Goal: Task Accomplishment & Management: Use online tool/utility

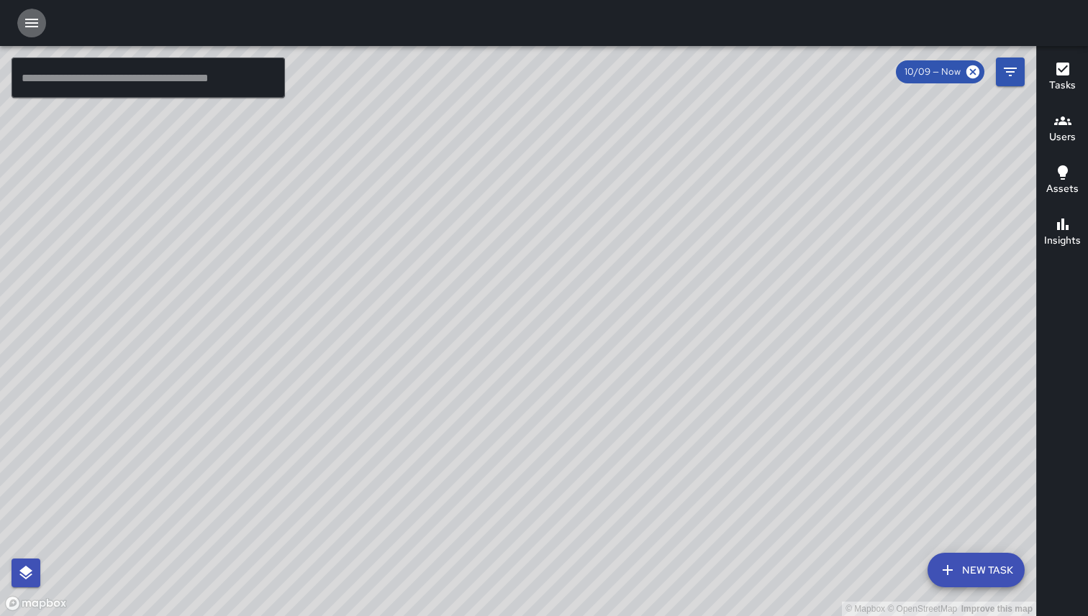
click at [29, 26] on icon "button" at bounding box center [31, 23] width 13 height 9
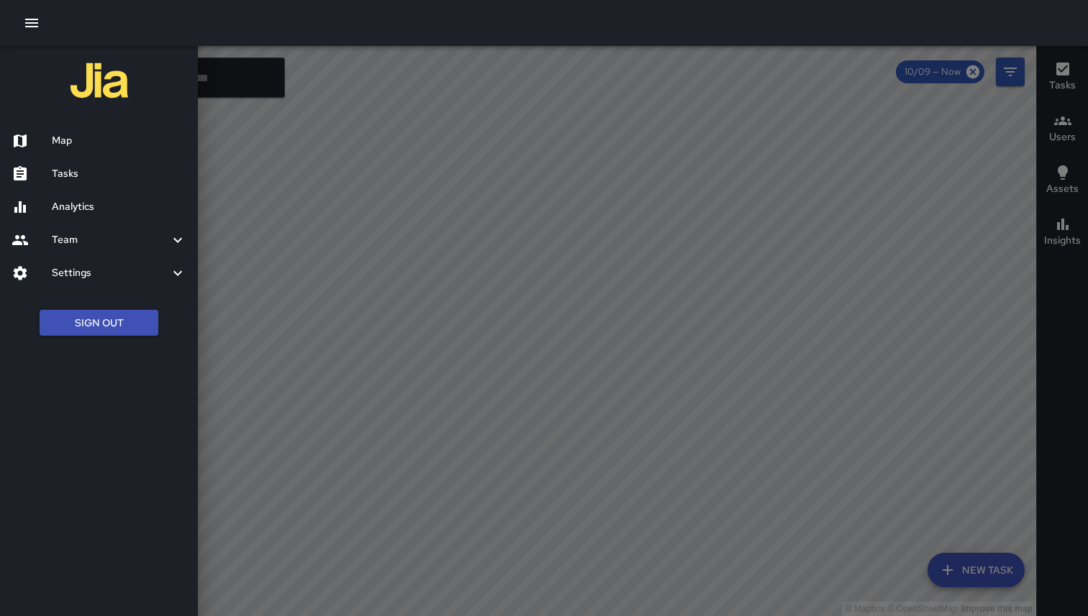
click at [75, 322] on button "Sign Out" at bounding box center [99, 323] width 119 height 27
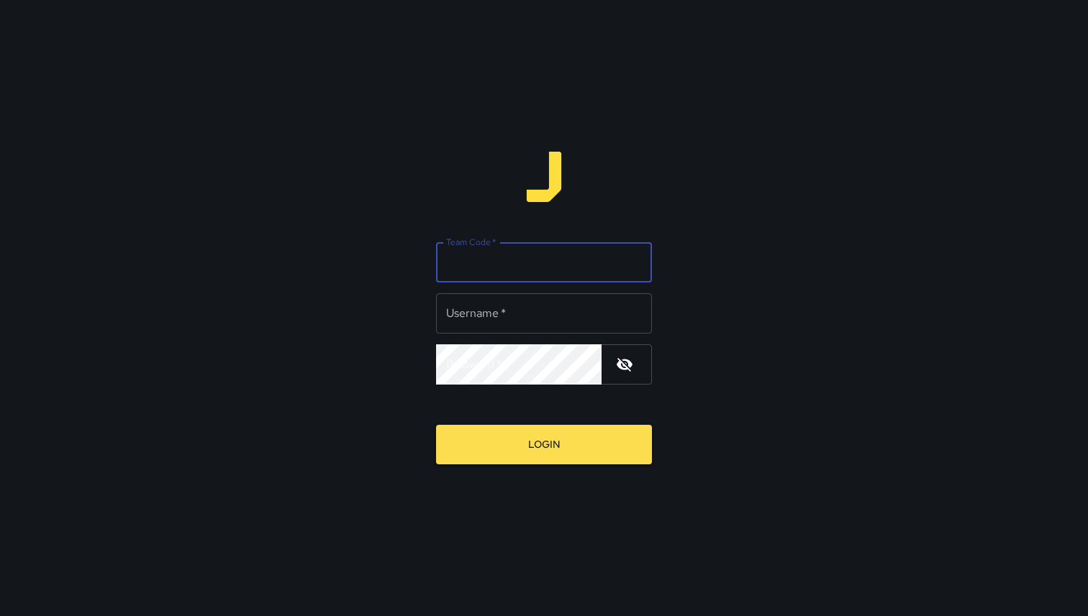
click at [436, 266] on input "Team Code   *" at bounding box center [544, 262] width 216 height 40
type input "*****"
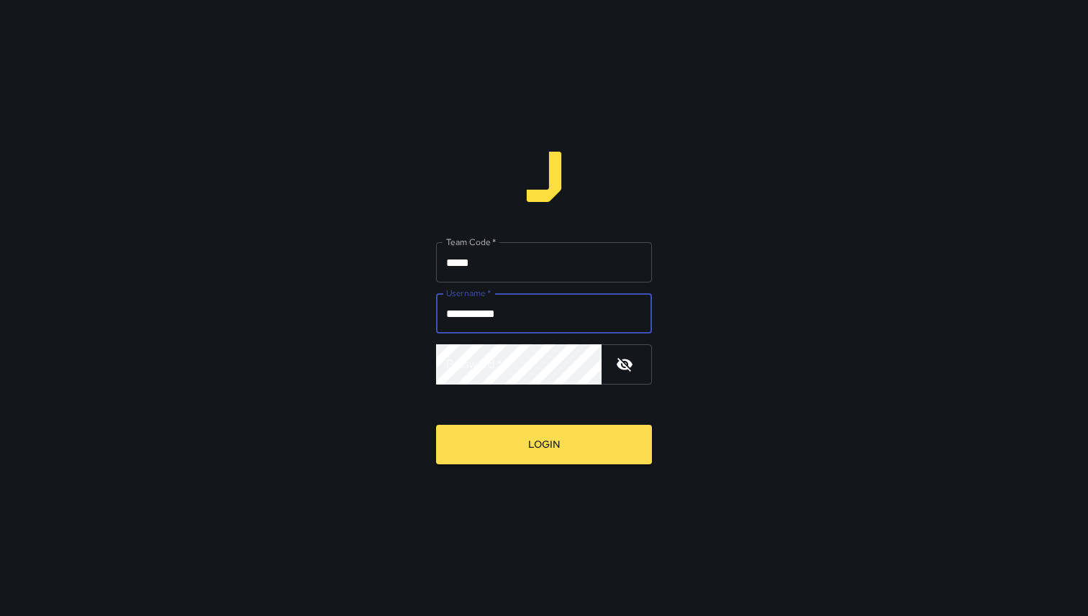
type input "**********"
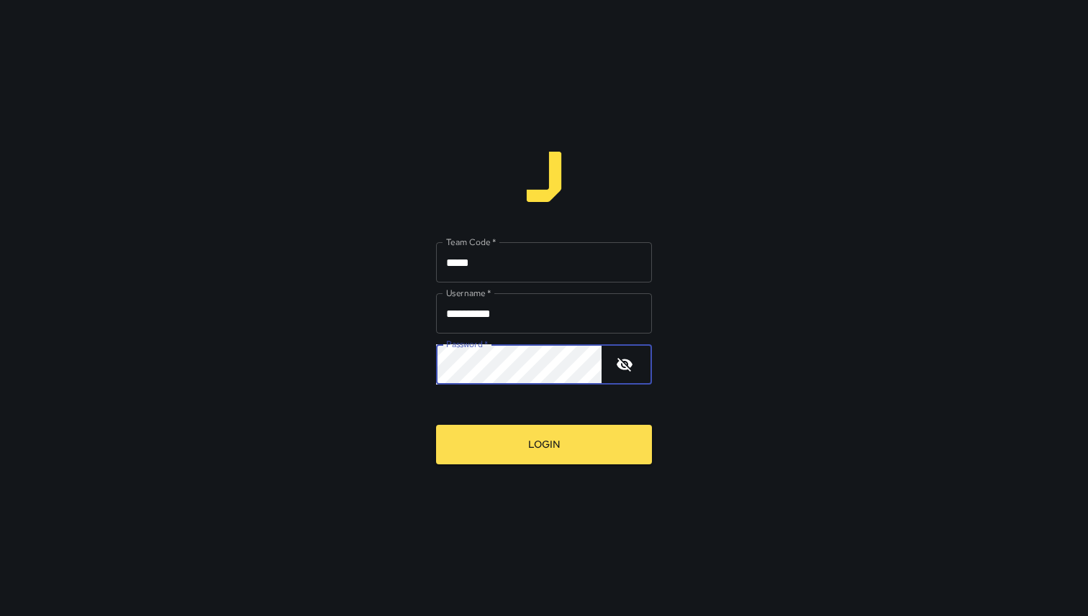
click at [436, 425] on button "Login" at bounding box center [544, 445] width 216 height 40
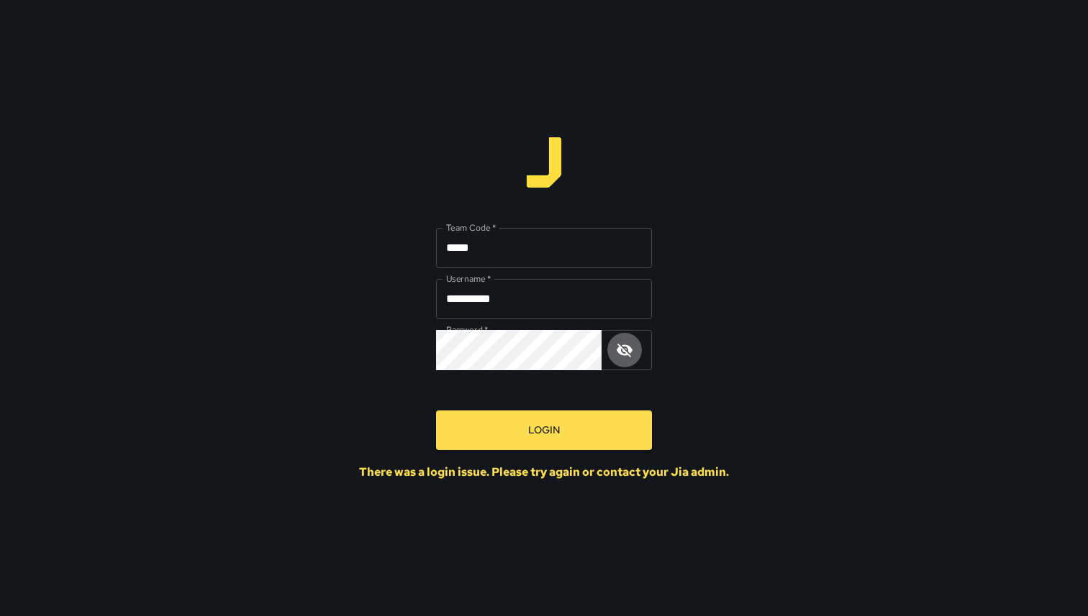
click at [625, 355] on icon "button" at bounding box center [624, 350] width 17 height 17
click at [436, 411] on button "Login" at bounding box center [544, 431] width 216 height 40
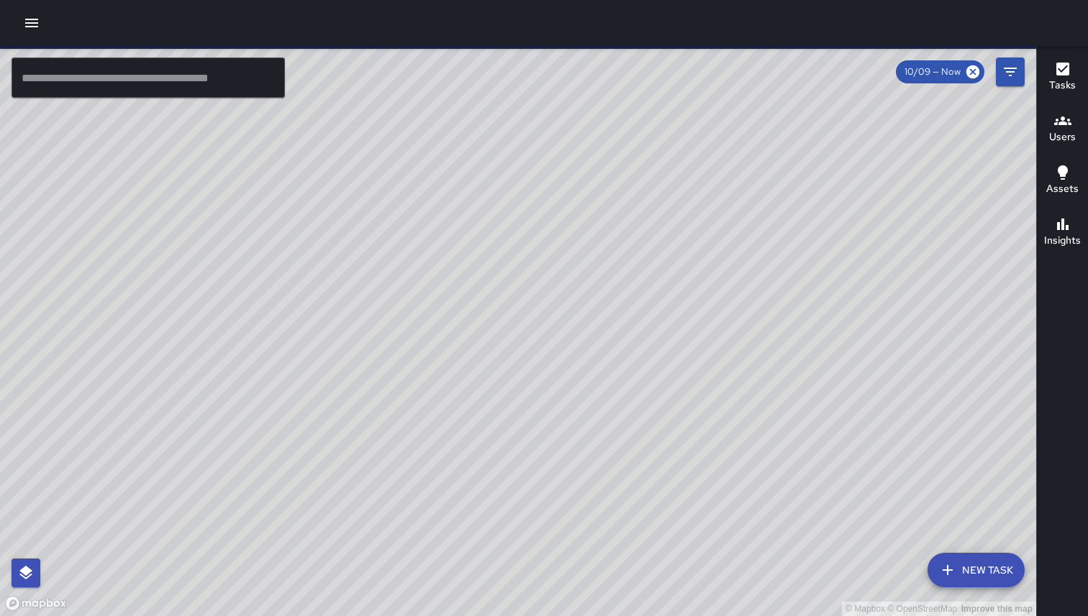
click at [1069, 124] on icon "button" at bounding box center [1062, 121] width 17 height 9
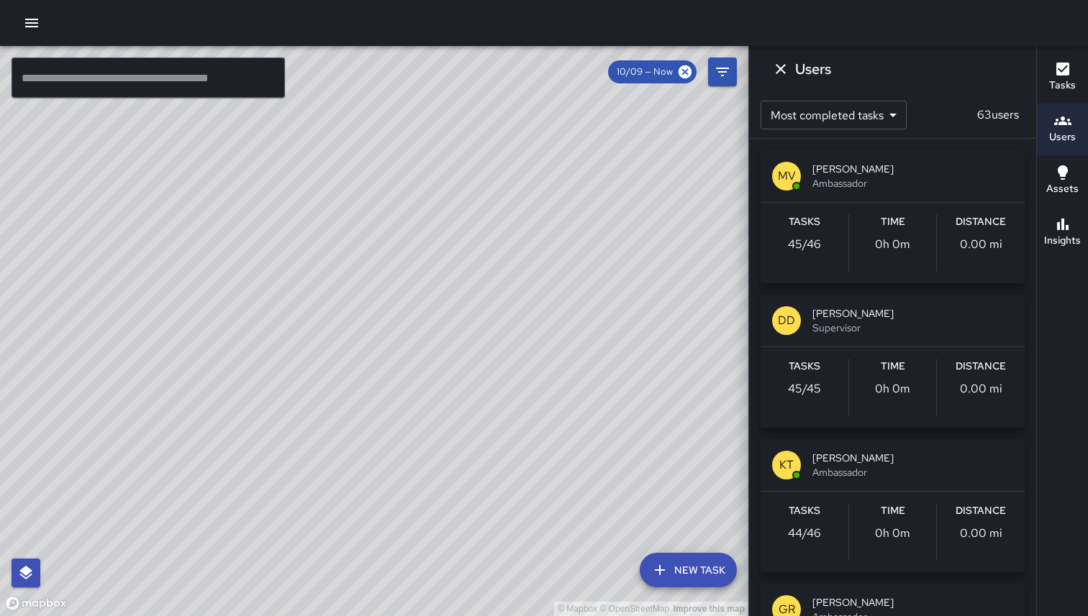
click at [31, 27] on icon "button" at bounding box center [31, 23] width 13 height 9
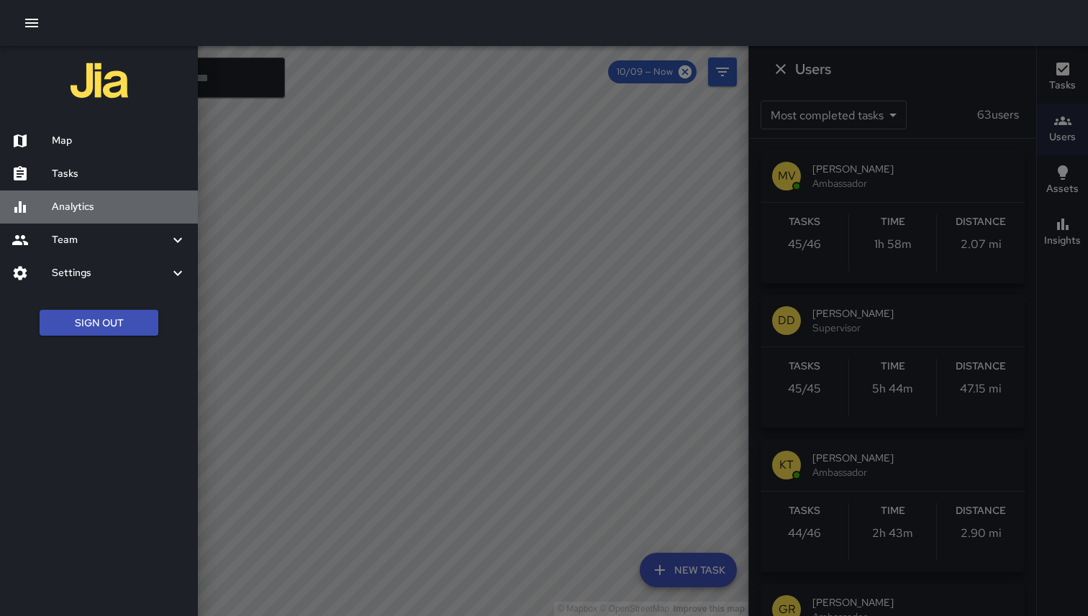
click at [55, 209] on h6 "Analytics" at bounding box center [119, 207] width 135 height 16
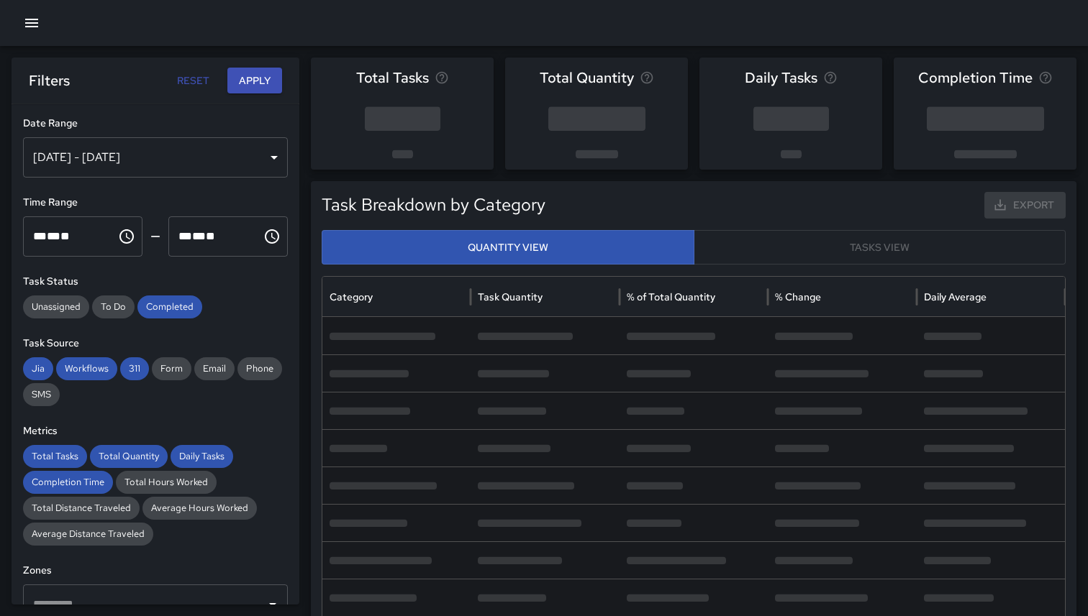
click at [186, 164] on div "Oct 03, 2025 - Oct 09, 2025" at bounding box center [155, 157] width 265 height 40
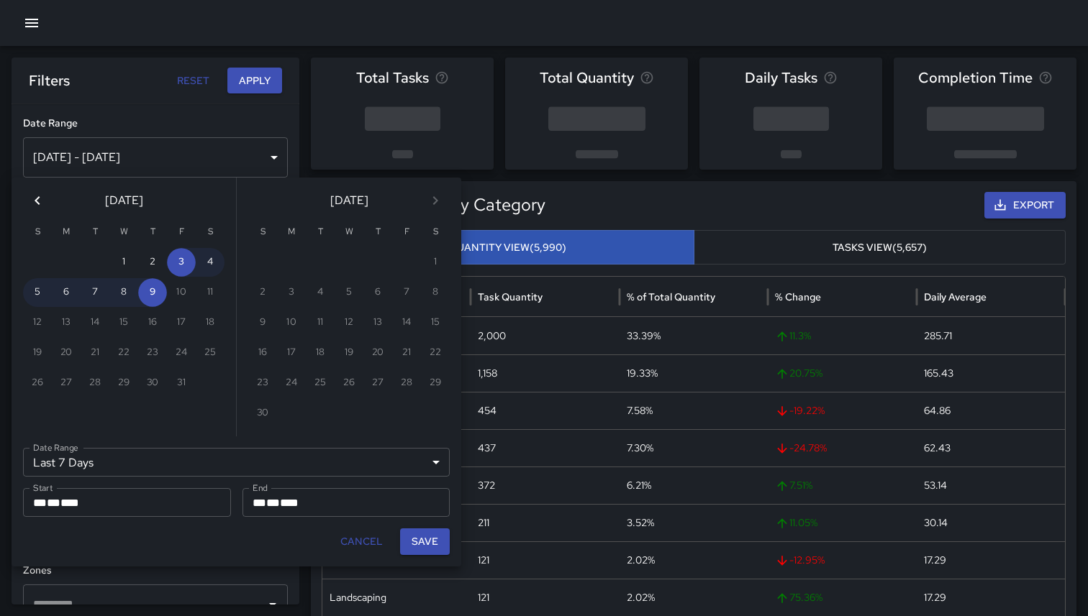
click at [35, 194] on icon "Previous month" at bounding box center [37, 200] width 17 height 17
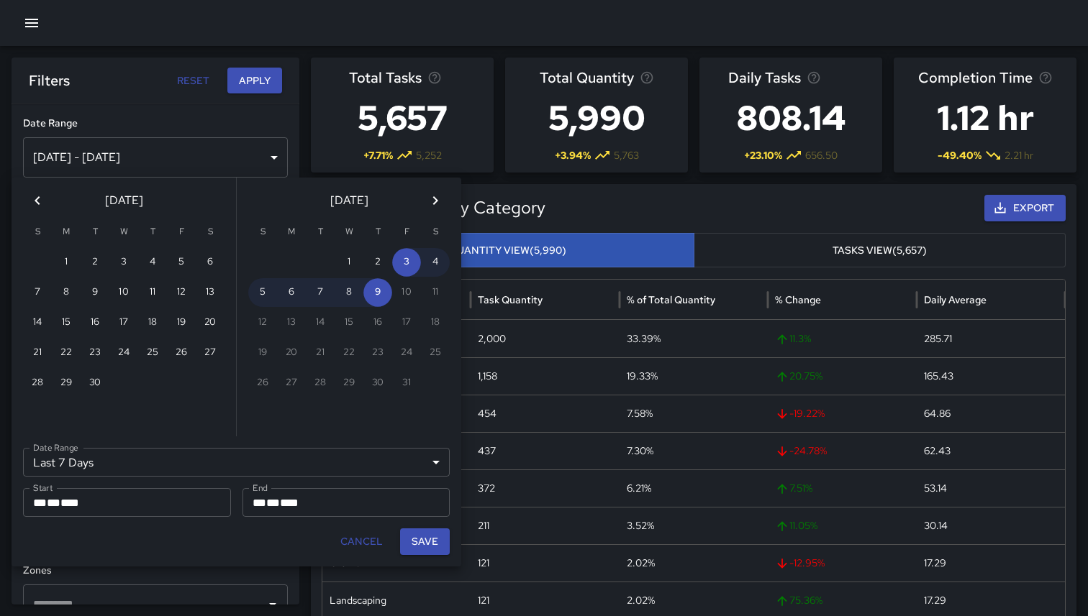
click at [35, 194] on icon "Previous month" at bounding box center [37, 200] width 17 height 17
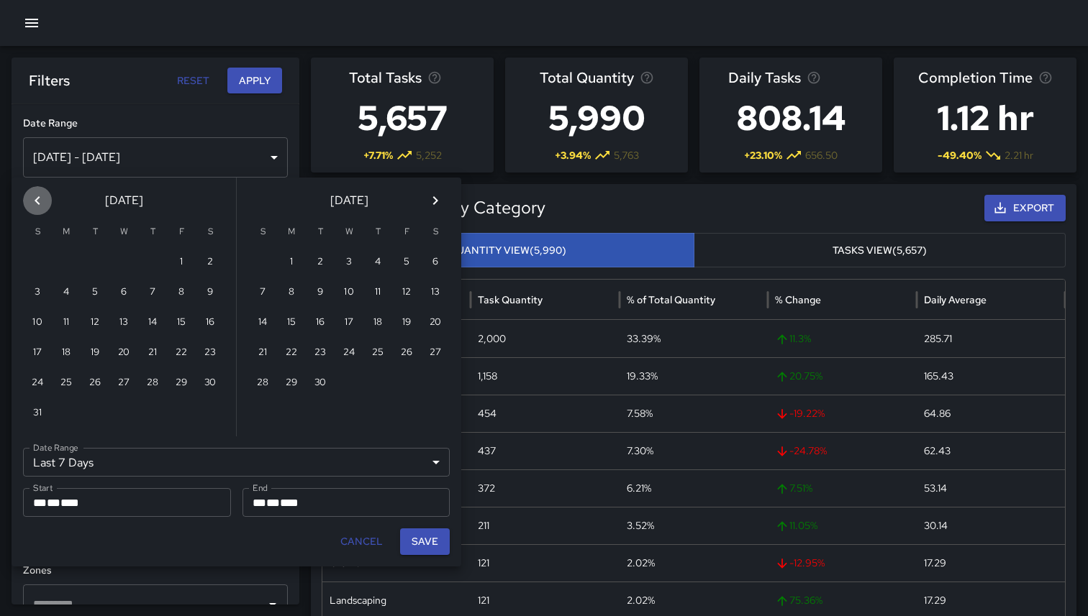
click at [35, 194] on icon "Previous month" at bounding box center [37, 200] width 17 height 17
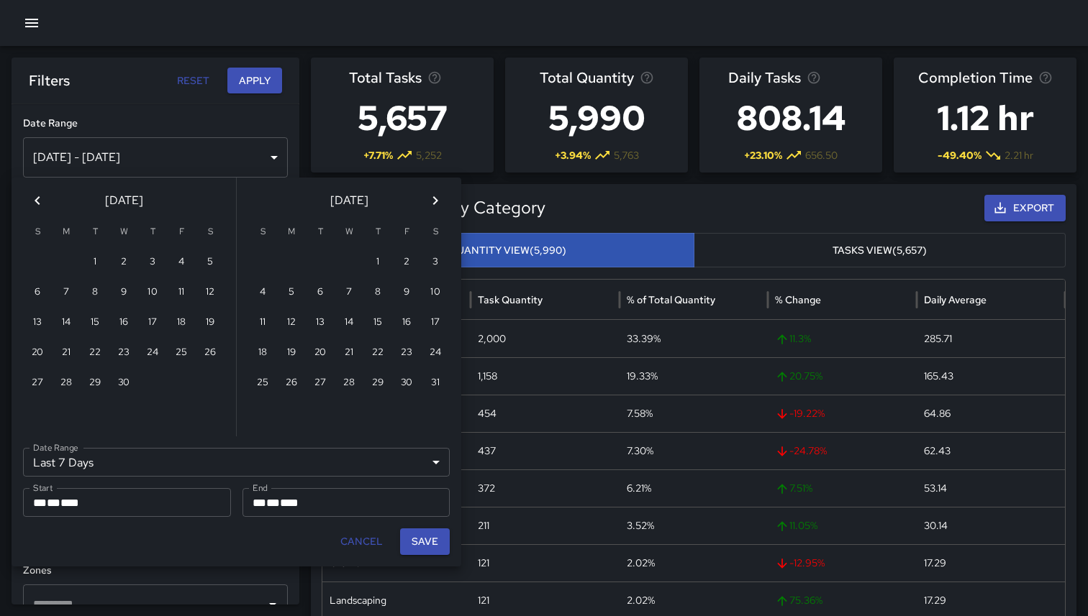
click at [35, 194] on icon "Previous month" at bounding box center [37, 200] width 17 height 17
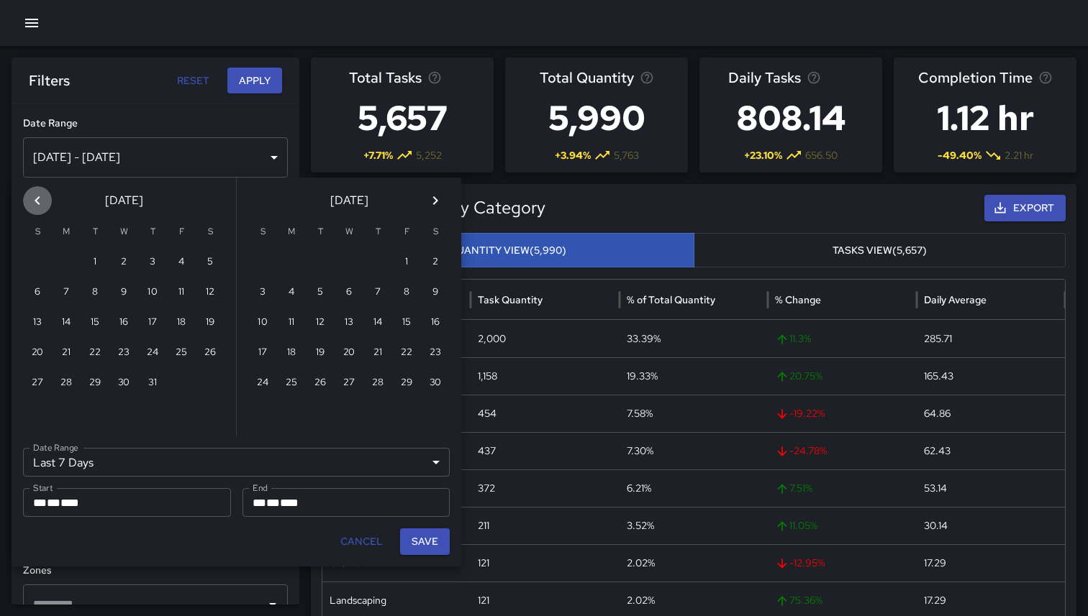
click at [35, 194] on icon "Previous month" at bounding box center [37, 200] width 17 height 17
click at [431, 199] on icon "Next month" at bounding box center [435, 200] width 17 height 17
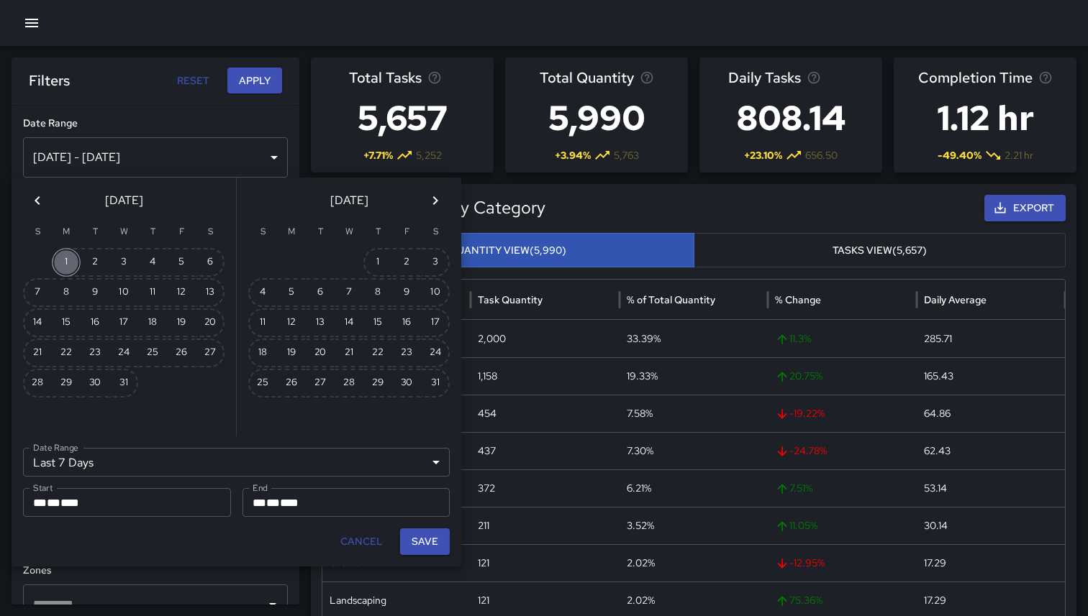
click at [69, 262] on button "1" at bounding box center [66, 262] width 29 height 29
type input "******"
type input "**********"
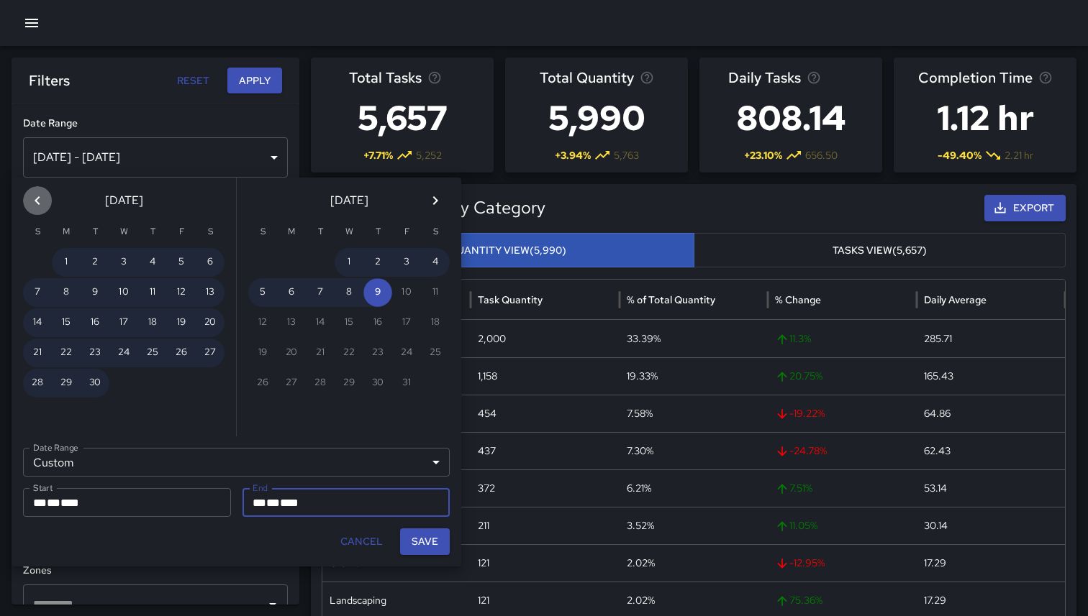
click at [48, 203] on button "Previous month" at bounding box center [37, 200] width 29 height 29
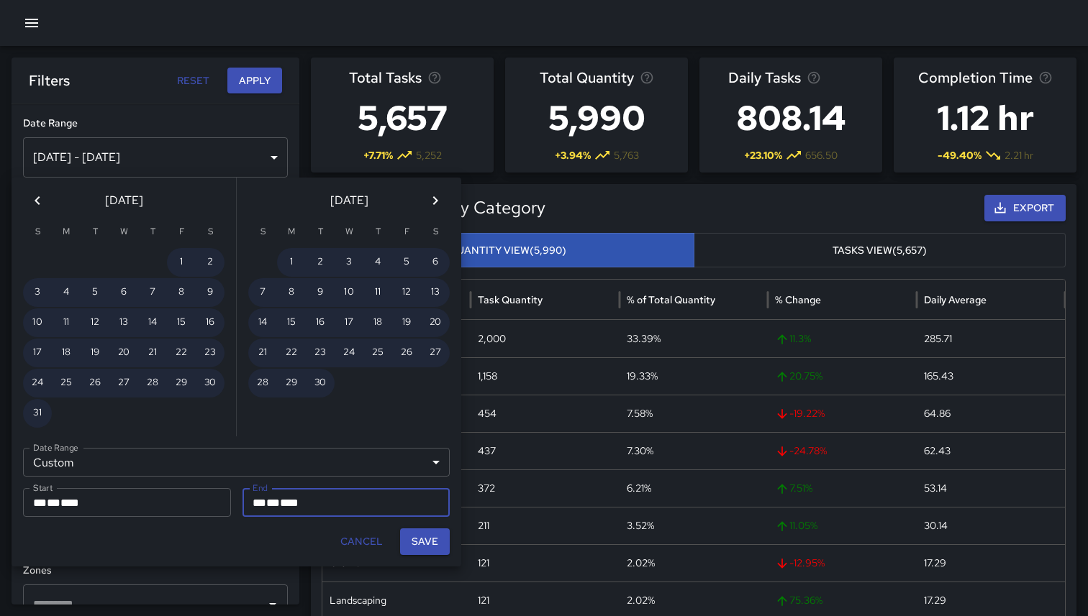
click at [48, 203] on button "Previous month" at bounding box center [37, 200] width 29 height 29
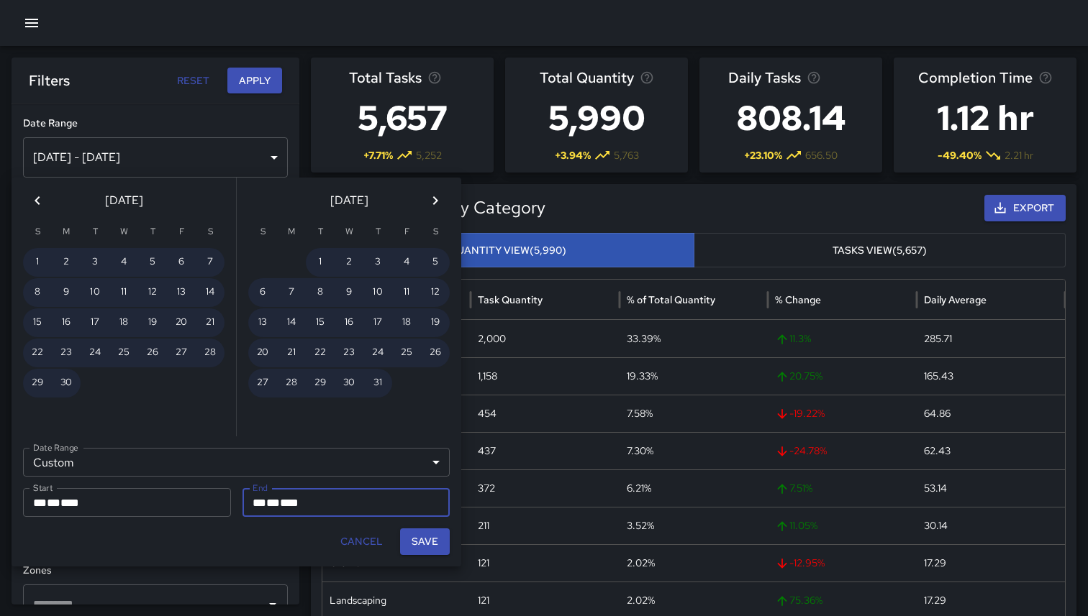
click at [48, 203] on button "Previous month" at bounding box center [37, 200] width 29 height 29
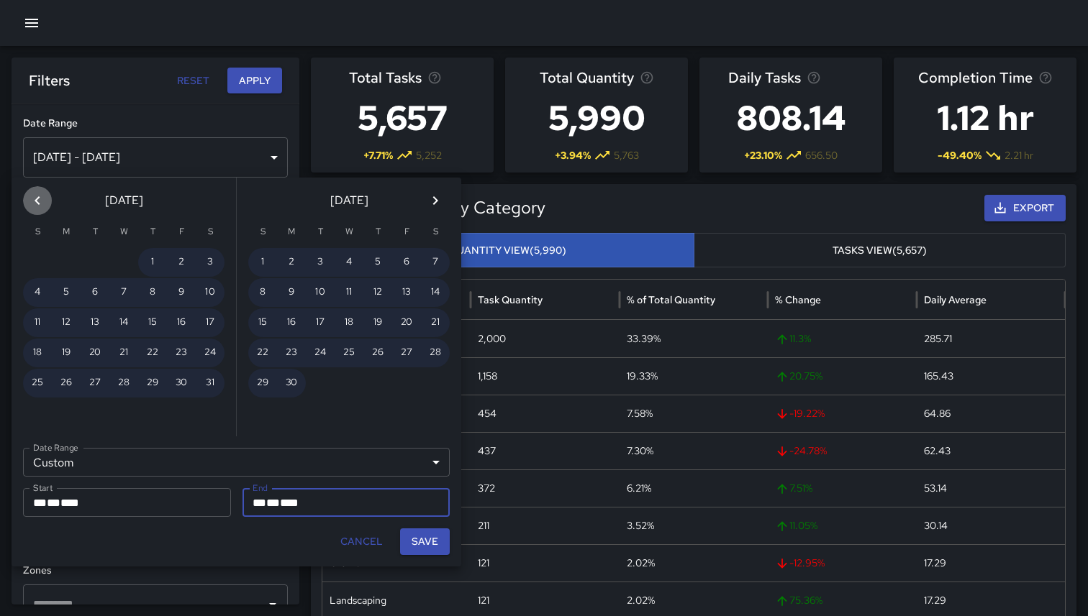
click at [48, 203] on button "Previous month" at bounding box center [37, 200] width 29 height 29
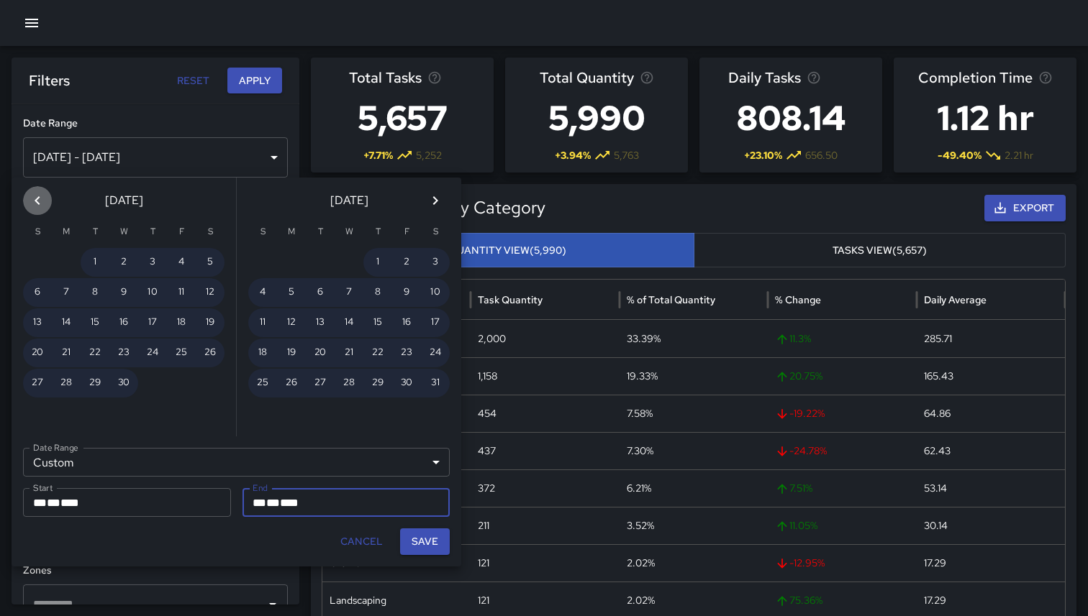
click at [48, 203] on button "Previous month" at bounding box center [37, 200] width 29 height 29
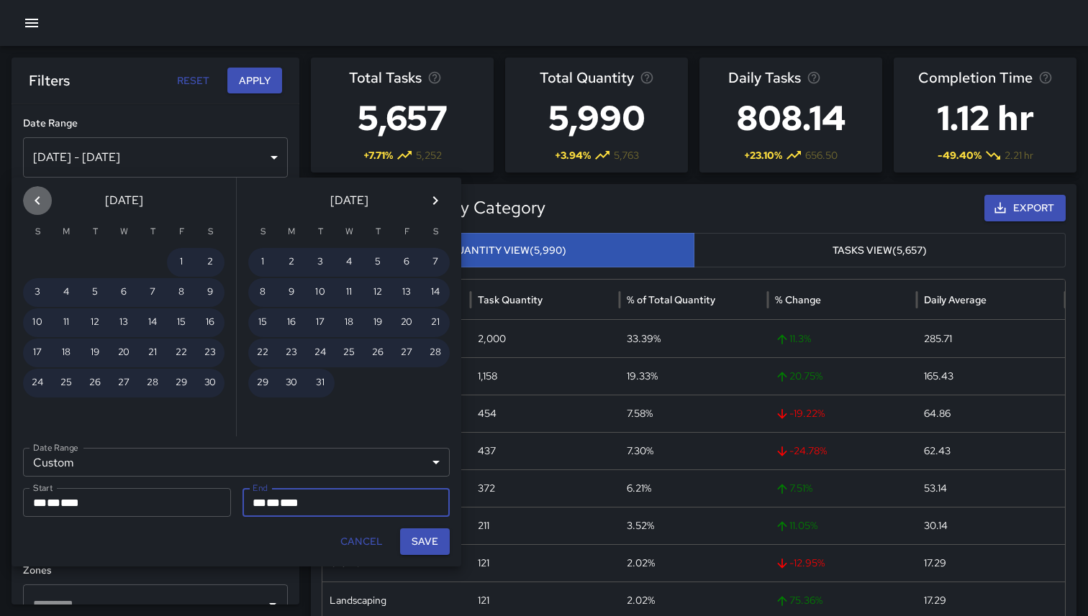
click at [48, 203] on button "Previous month" at bounding box center [37, 200] width 29 height 29
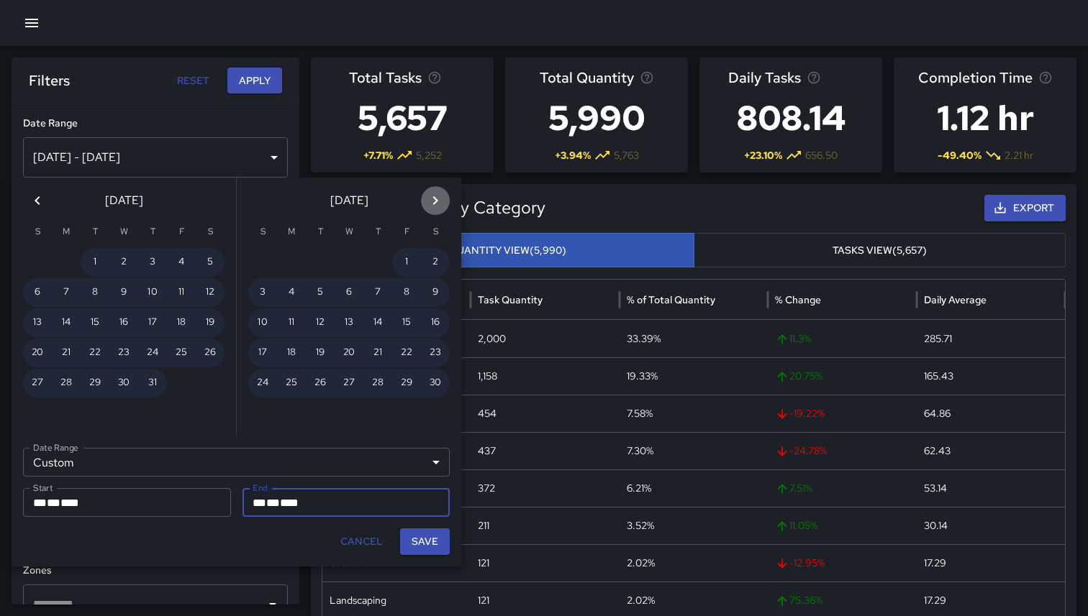
click at [439, 198] on icon "Next month" at bounding box center [435, 200] width 17 height 17
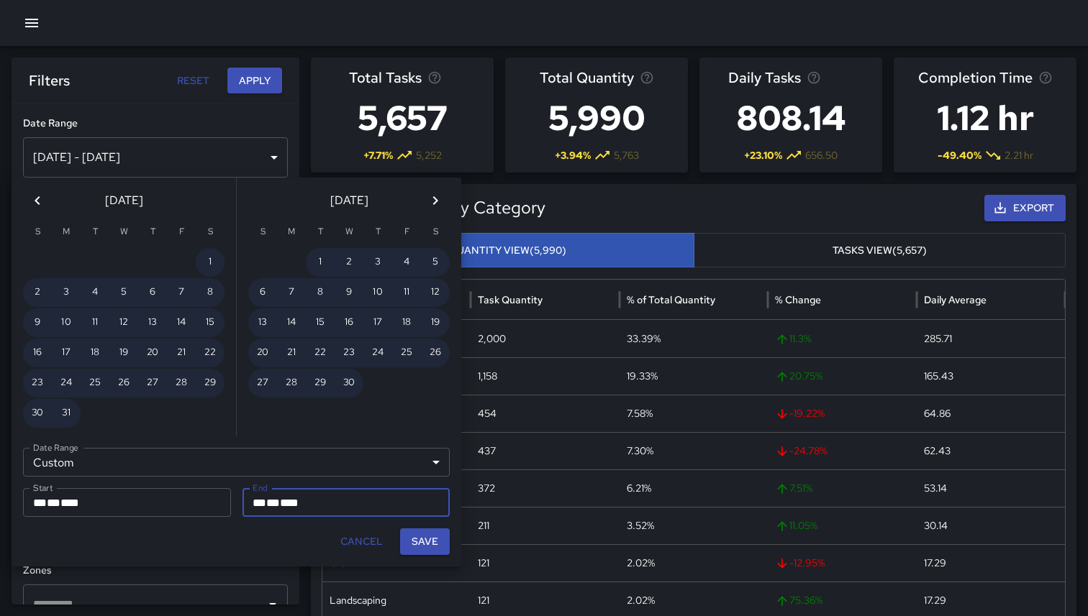
click at [439, 198] on icon "Next month" at bounding box center [435, 200] width 17 height 17
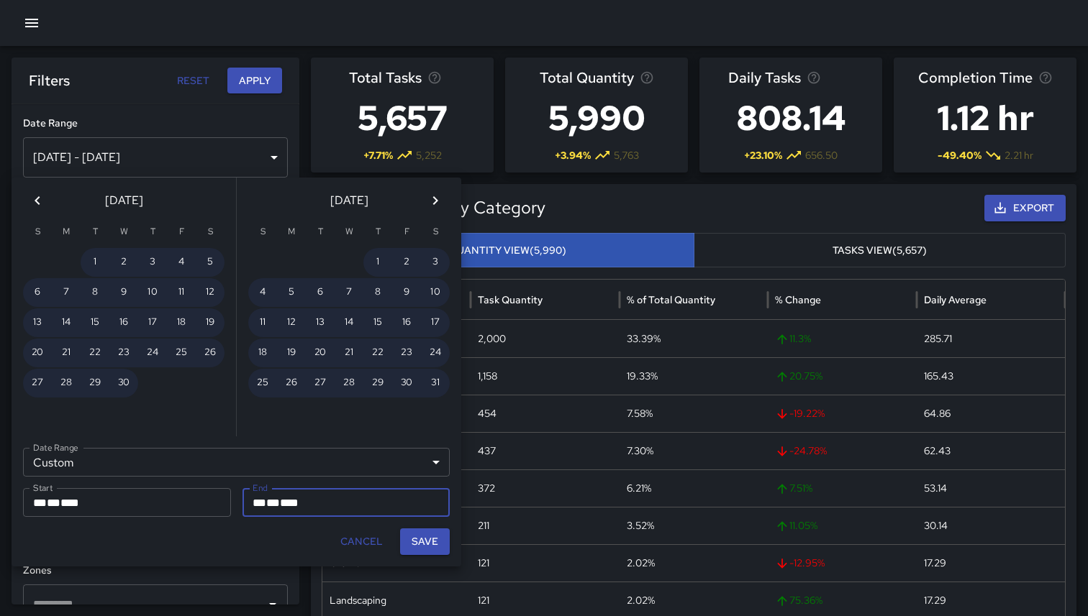
click at [439, 198] on icon "Next month" at bounding box center [435, 200] width 17 height 17
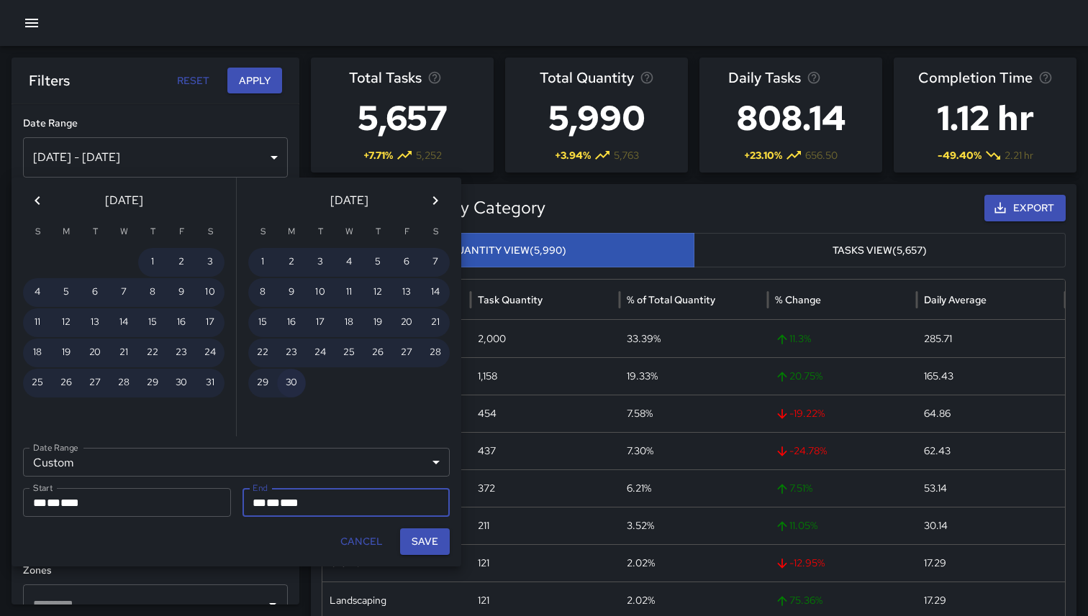
click at [291, 389] on button "30" at bounding box center [291, 383] width 29 height 29
type input "**********"
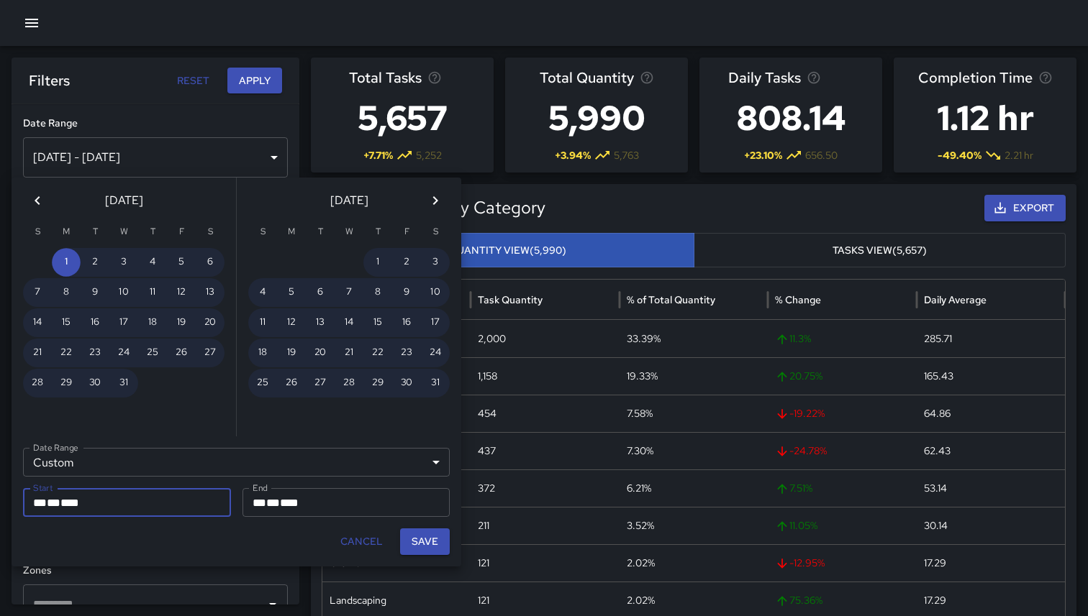
click at [430, 534] on button "Save" at bounding box center [425, 542] width 50 height 27
type input "**********"
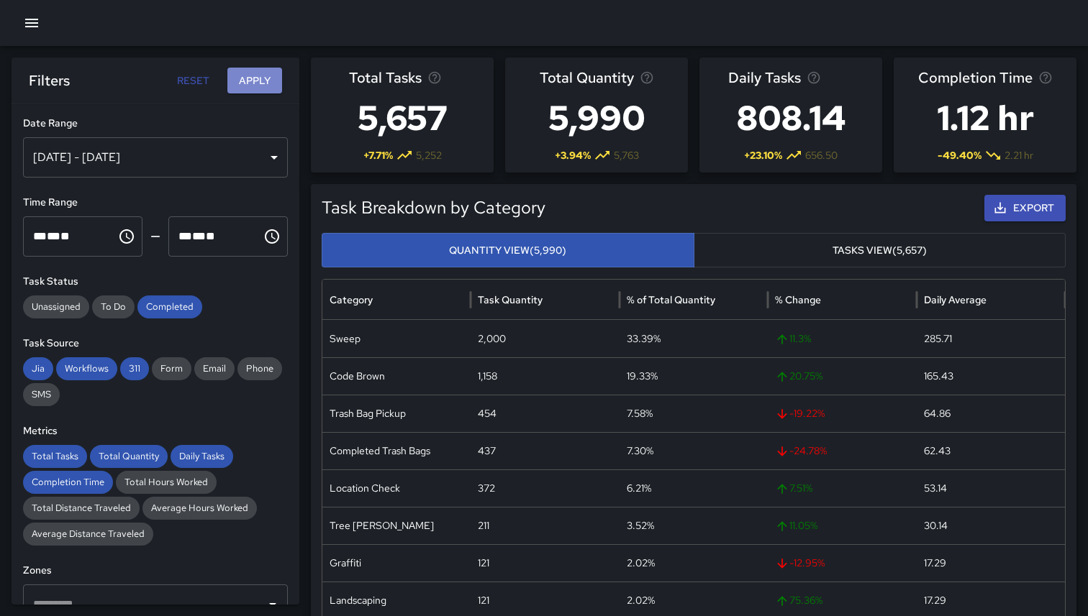
click at [251, 76] on button "Apply" at bounding box center [254, 81] width 55 height 27
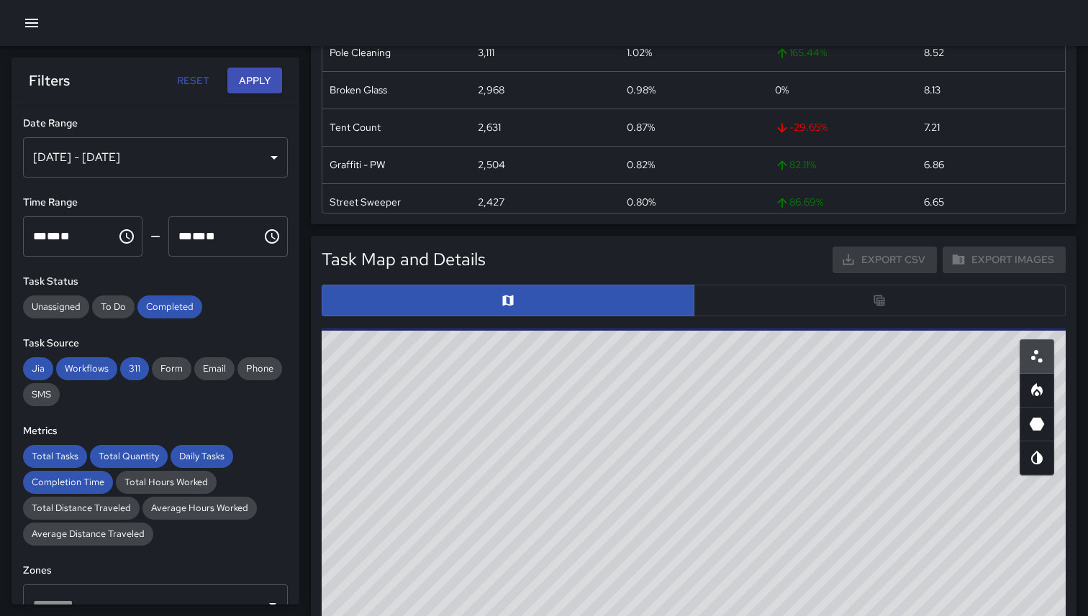
scroll to position [498, 0]
drag, startPoint x: 701, startPoint y: 268, endPoint x: 691, endPoint y: 237, distance: 32.3
click at [691, 237] on div "Task Map and Details Export CSV Export Images ID Address e7753b20 680 Minna Str…" at bounding box center [693, 574] width 765 height 678
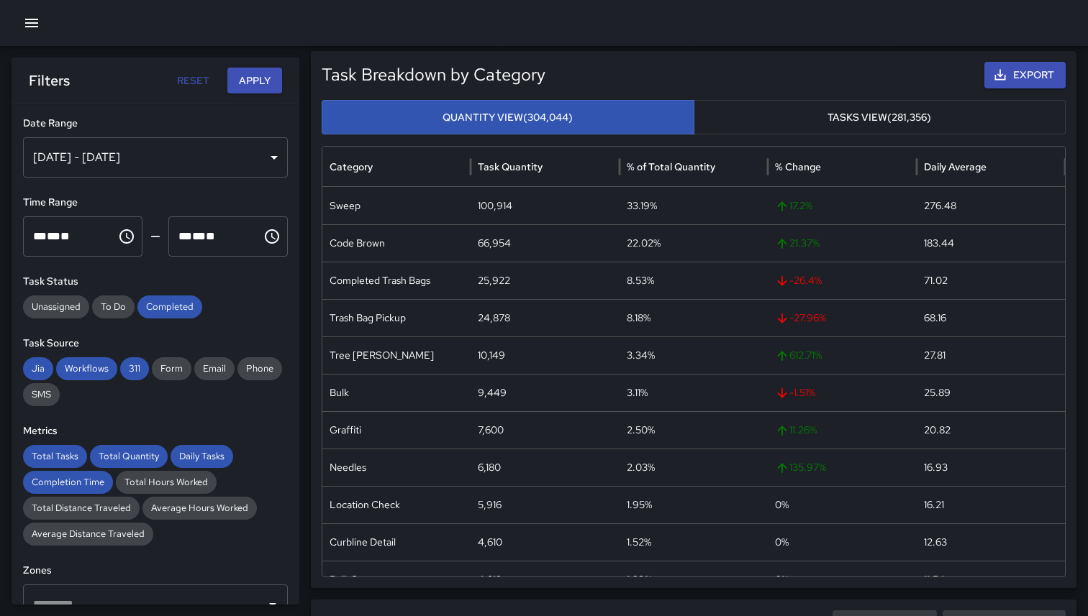
scroll to position [0, 0]
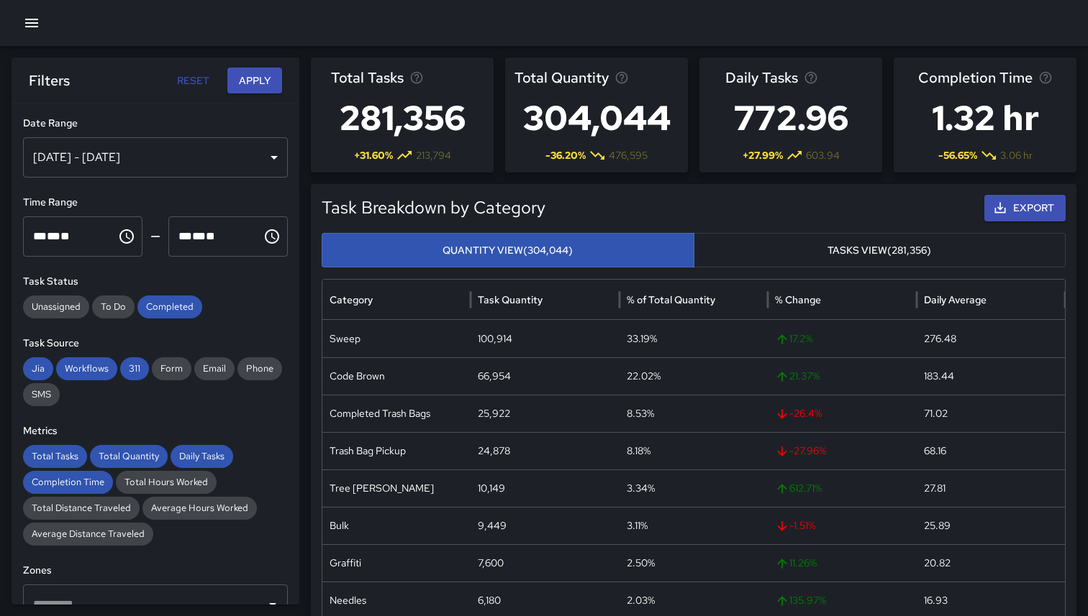
click at [1013, 203] on button "Export" at bounding box center [1024, 208] width 81 height 27
click at [739, 21] on div at bounding box center [544, 23] width 1088 height 46
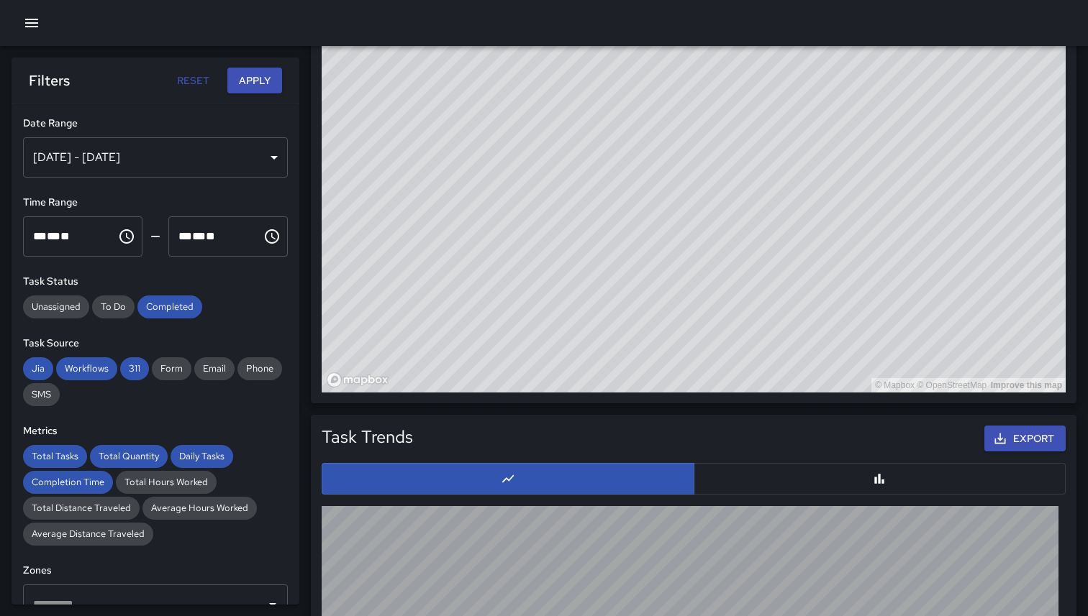
scroll to position [1030, 0]
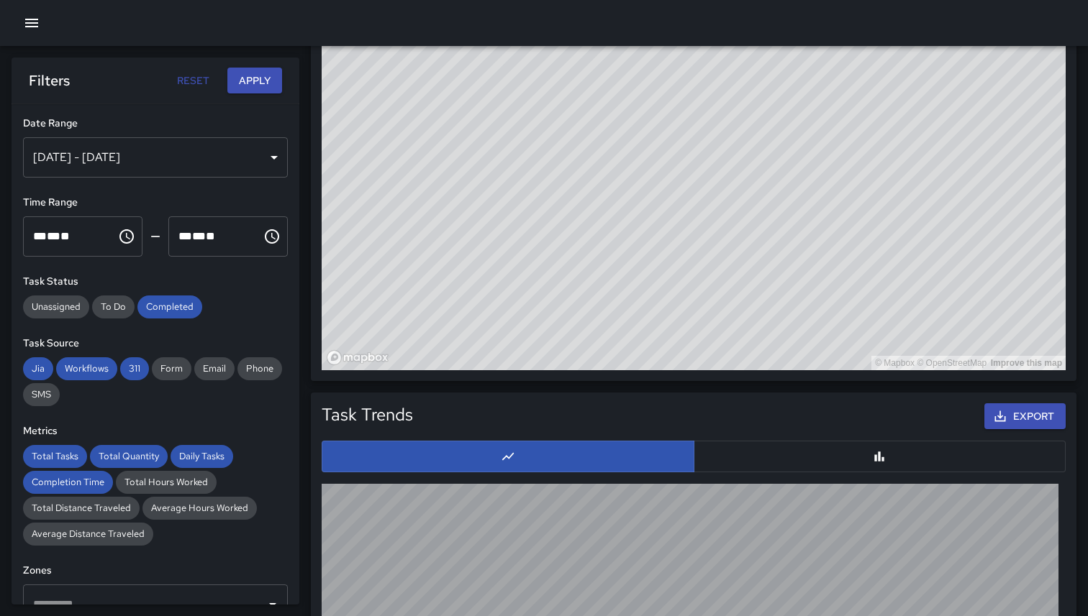
drag, startPoint x: 496, startPoint y: 237, endPoint x: 442, endPoint y: 349, distance: 123.9
click at [443, 349] on div "© Mapbox © OpenStreetMap Improve this map" at bounding box center [694, 82] width 744 height 575
drag, startPoint x: 465, startPoint y: 199, endPoint x: 533, endPoint y: 359, distance: 173.4
click at [533, 359] on div "© Mapbox © OpenStreetMap Improve this map" at bounding box center [694, 82] width 744 height 575
drag, startPoint x: 797, startPoint y: 209, endPoint x: 847, endPoint y: 176, distance: 59.9
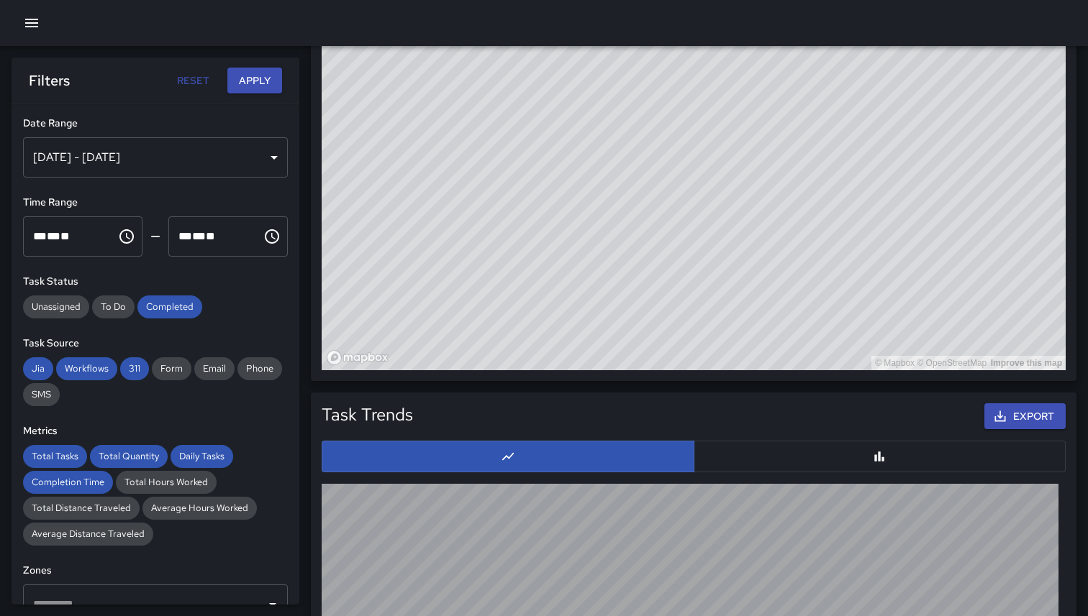
click at [849, 178] on div "© Mapbox © OpenStreetMap Improve this map" at bounding box center [694, 82] width 744 height 575
drag, startPoint x: 818, startPoint y: 119, endPoint x: 495, endPoint y: 193, distance: 331.3
click at [495, 194] on div "© Mapbox © OpenStreetMap Improve this map" at bounding box center [694, 82] width 744 height 575
drag, startPoint x: 559, startPoint y: 219, endPoint x: 547, endPoint y: 327, distance: 108.5
click at [548, 327] on div "© Mapbox © OpenStreetMap Improve this map" at bounding box center [694, 82] width 744 height 575
